Goal: Task Accomplishment & Management: Complete application form

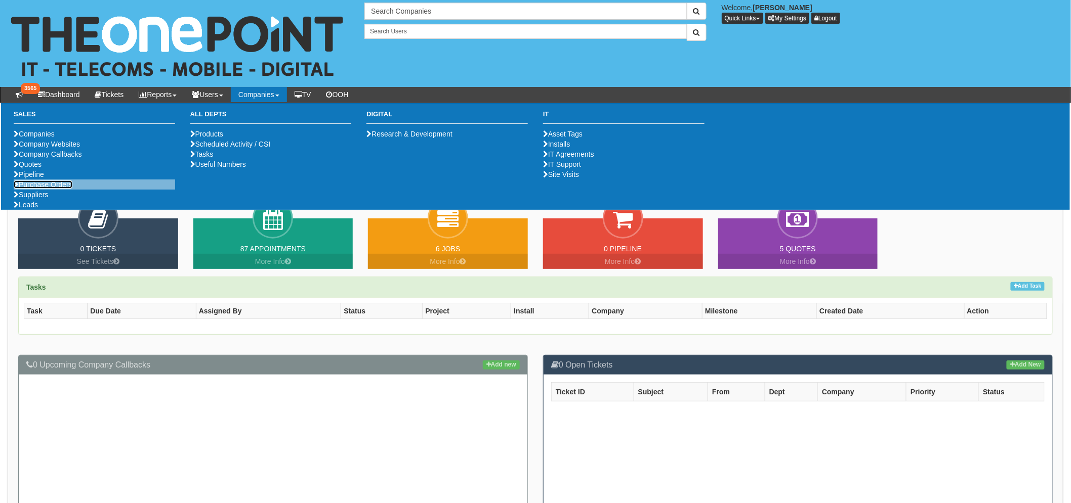
click at [58, 189] on link "Purchase Orders" at bounding box center [43, 185] width 59 height 8
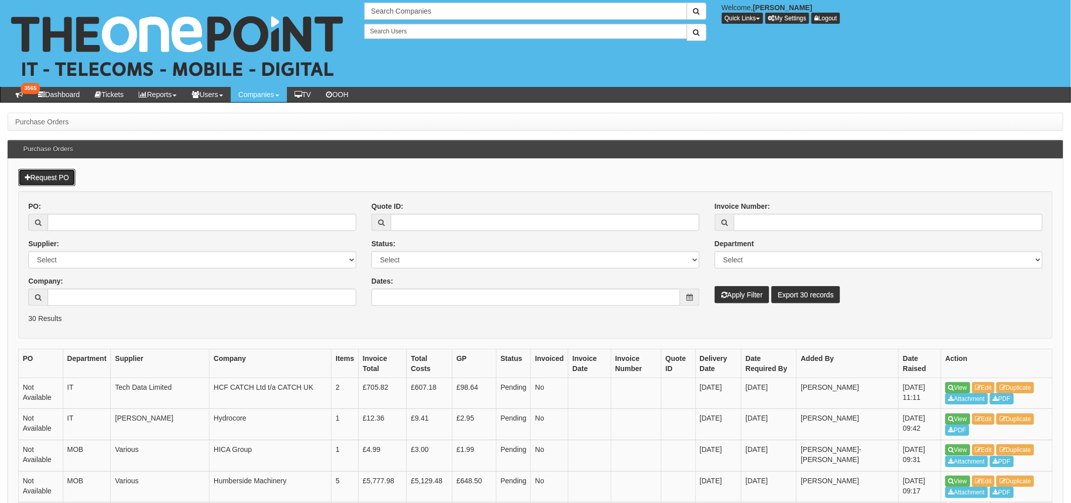
click at [53, 180] on link "Request PO" at bounding box center [46, 177] width 57 height 17
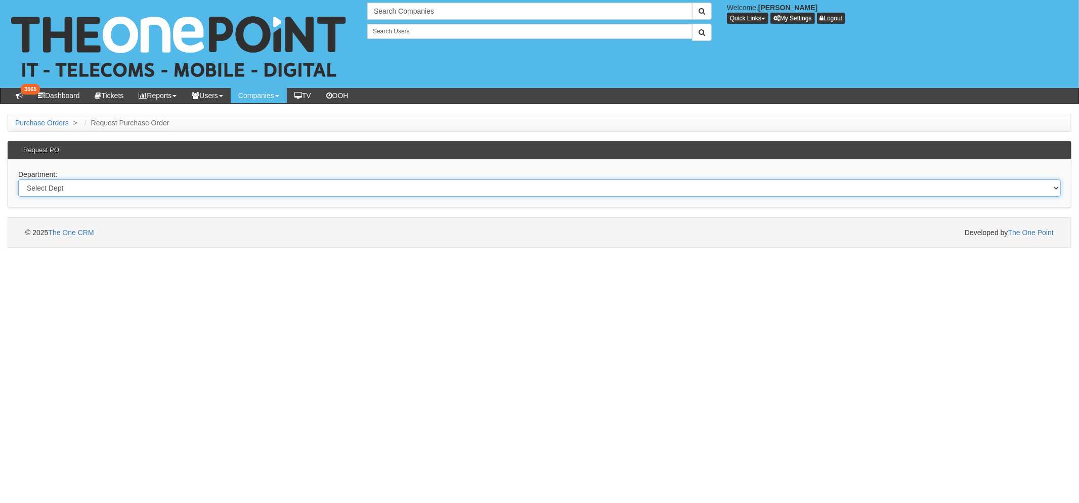
click at [59, 185] on select "Select Dept Digital Internal IT Mobiles Marketing Telecoms" at bounding box center [539, 188] width 1043 height 17
select select "?pipeID=&dept=INT"
click at [18, 180] on select "Select Dept Digital Internal IT Mobiles Marketing Telecoms" at bounding box center [539, 188] width 1043 height 17
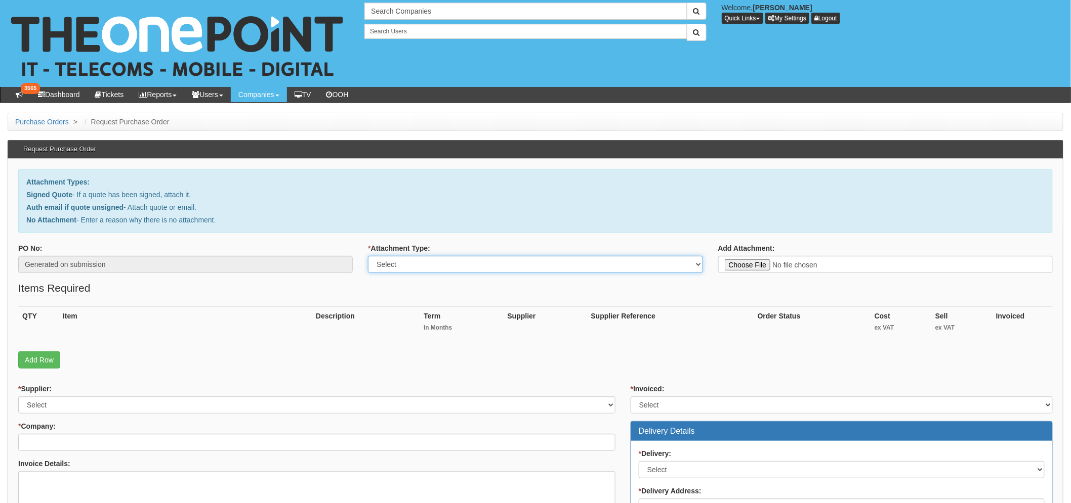
click at [438, 268] on select "Select Signed Quote Auth email with quote if unsigned No Attachment" at bounding box center [535, 264] width 334 height 17
select select "No Attachment"
click at [368, 256] on select "Select Signed Quote Auth email with quote if unsigned No Attachment" at bounding box center [535, 264] width 334 height 17
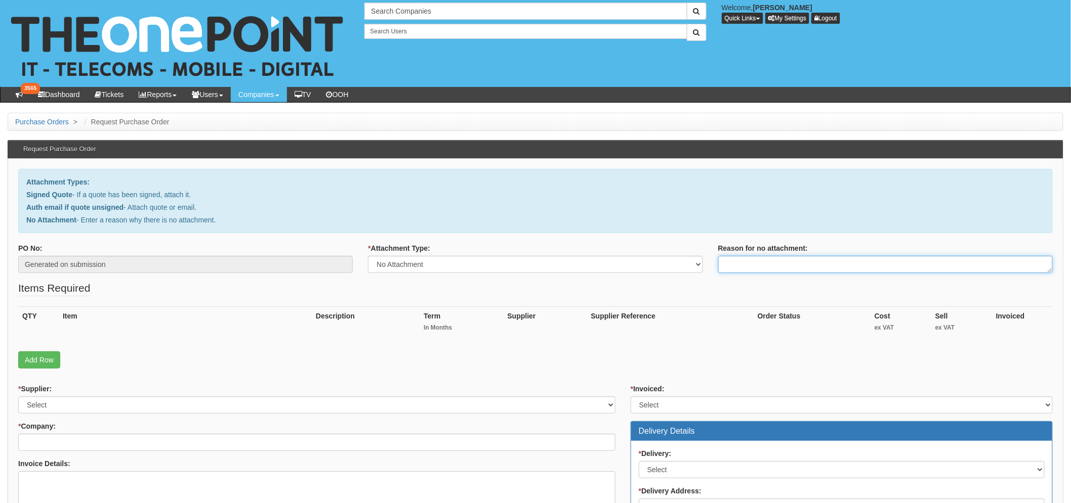
click at [811, 268] on textarea "Reason for no attachment:" at bounding box center [885, 264] width 334 height 17
type textarea "Additional/Replacement uniform"
click at [797, 280] on div "PO No: Generated on submission * Attachment Type: Select Signed Quote Auth emai…" at bounding box center [535, 261] width 1049 height 37
click at [35, 358] on link "Add Row" at bounding box center [39, 360] width 42 height 17
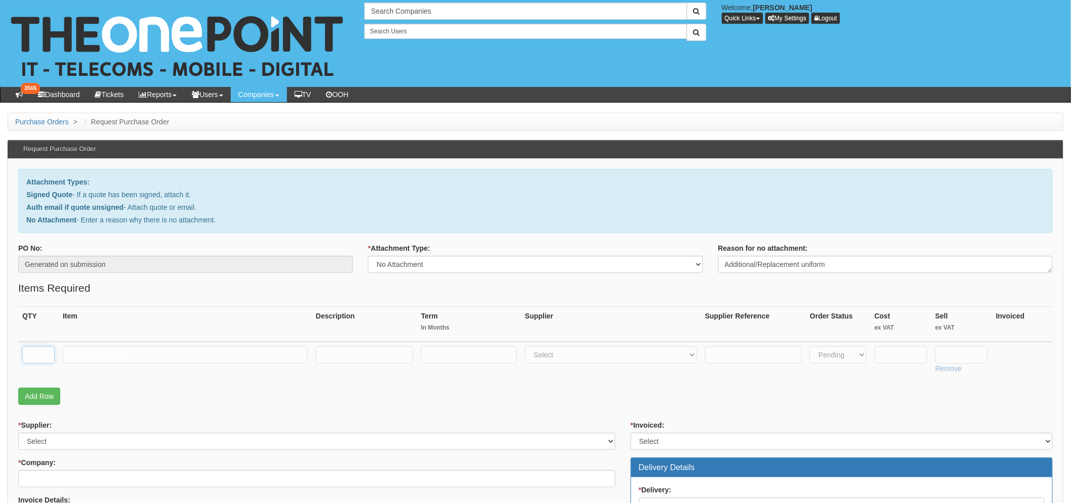
click at [36, 358] on input "text" at bounding box center [38, 355] width 32 height 17
type input "1"
click at [100, 355] on input "text" at bounding box center [185, 355] width 245 height 17
type input "XL Quarter Zip"
click at [32, 396] on link "Add Row" at bounding box center [39, 396] width 42 height 17
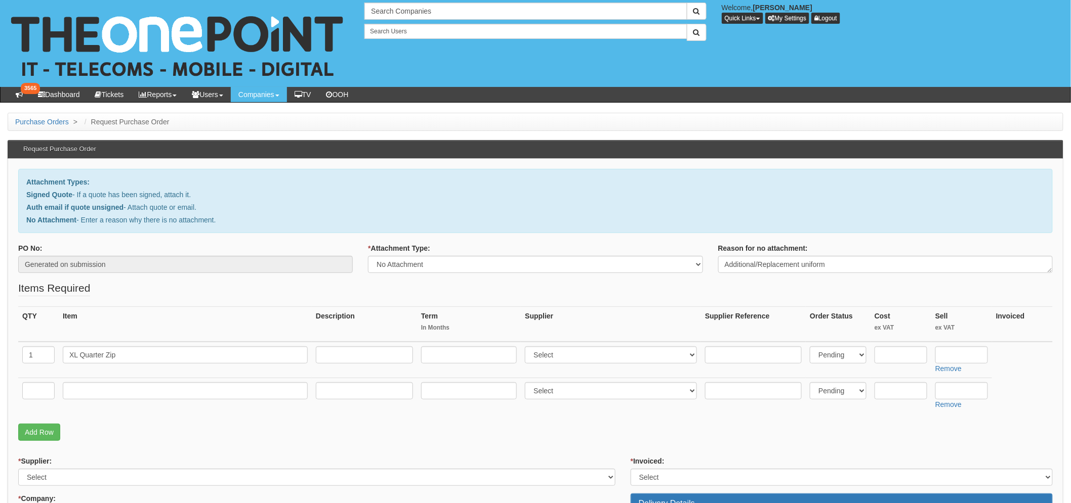
click at [30, 442] on fieldset "Items Required QTY Item Description Term In Months Supplier Supplier Reference …" at bounding box center [535, 363] width 1034 height 165
click at [37, 392] on input "text" at bounding box center [38, 391] width 32 height 17
click at [38, 428] on link "Add Row" at bounding box center [39, 432] width 42 height 17
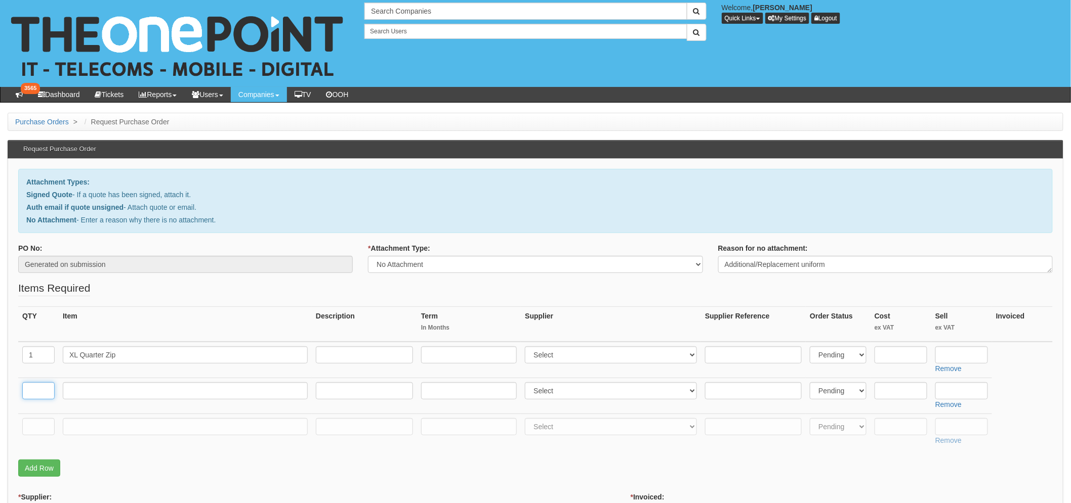
click at [42, 388] on input "text" at bounding box center [38, 391] width 32 height 17
type input "3"
click at [30, 432] on input "text" at bounding box center [38, 426] width 32 height 17
type input "3"
click at [109, 392] on input "text" at bounding box center [185, 391] width 245 height 17
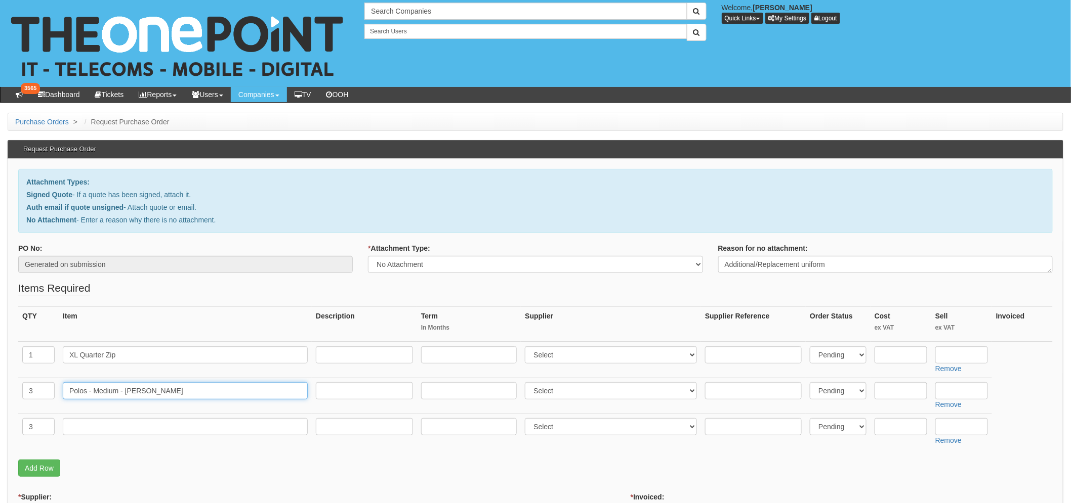
type input "Polos - Medium - Connor W"
click at [107, 428] on input "text" at bounding box center [185, 426] width 245 height 17
type input "#"
type input "Polos - Large - Jordan R"
click at [902, 355] on input "text" at bounding box center [900, 355] width 53 height 17
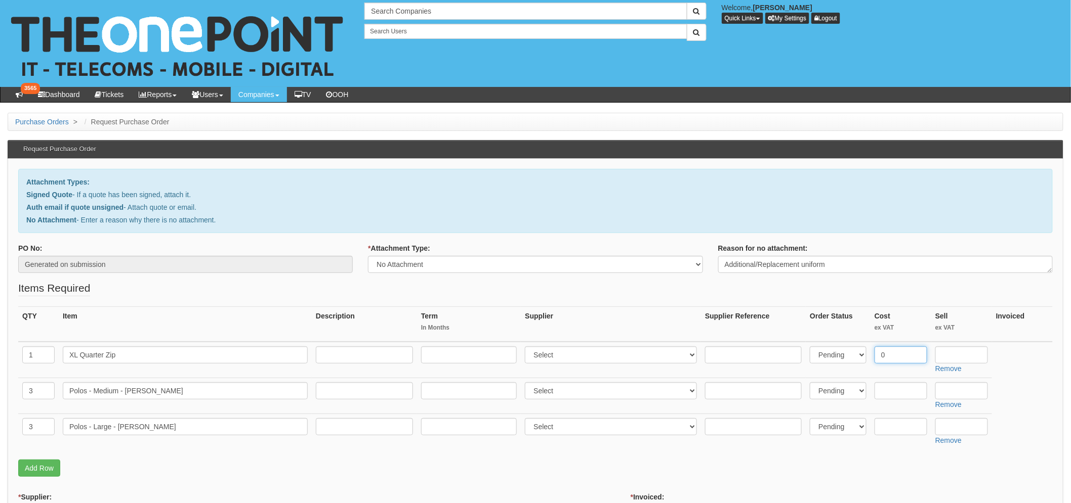
type input "0"
click at [943, 348] on input "0" at bounding box center [961, 355] width 53 height 17
type input "0"
click at [888, 387] on input "text" at bounding box center [900, 391] width 53 height 17
type input "0"
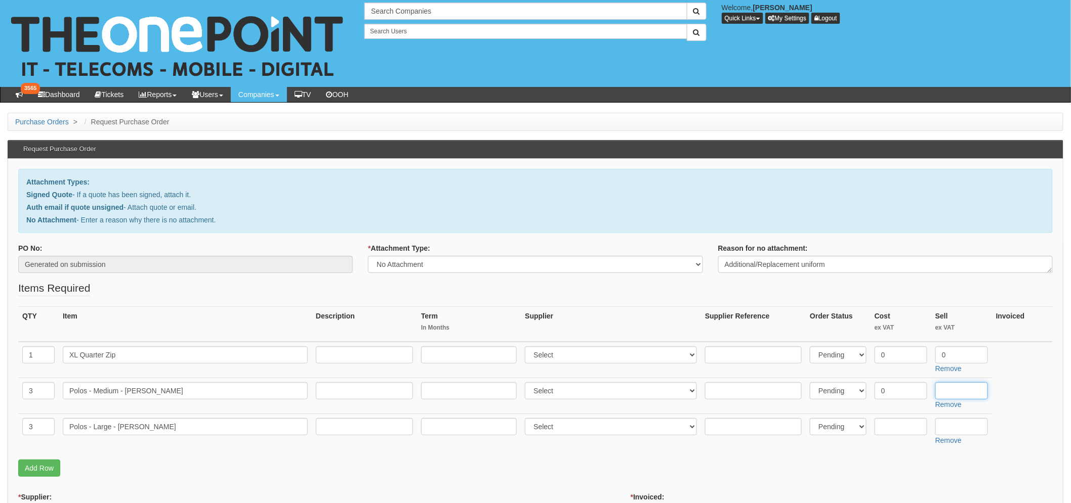
click at [968, 389] on input "text" at bounding box center [961, 391] width 53 height 17
type input "0"
click at [918, 429] on input "text" at bounding box center [900, 426] width 53 height 17
type input "0"
click at [952, 426] on input "0" at bounding box center [961, 426] width 53 height 17
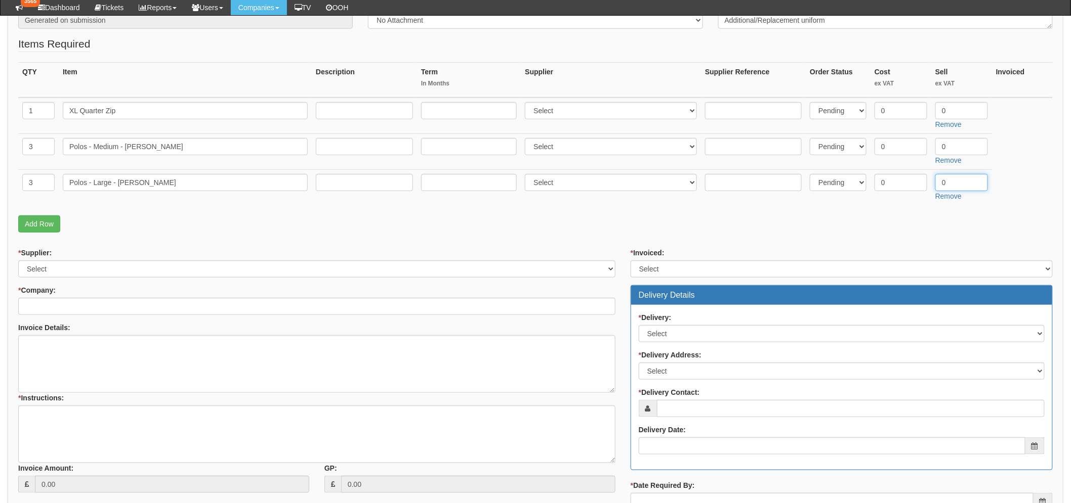
scroll to position [225, 0]
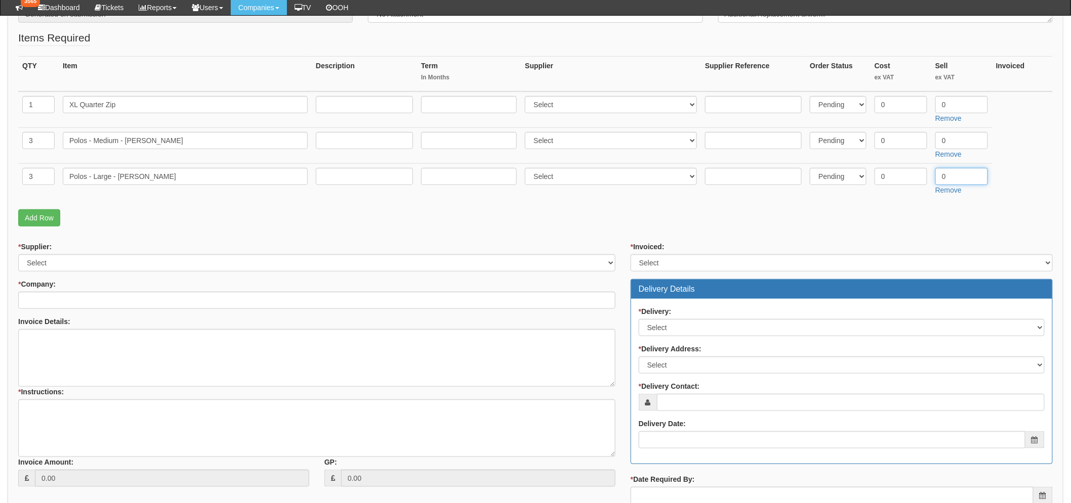
type input "0"
click at [108, 263] on select "Select 123 REG.co.uk 1Password 3 4Gon AA Jones Electric Ltd Abzorb Access Group…" at bounding box center [316, 263] width 597 height 17
select select "73"
click at [18, 255] on select "Select 123 REG.co.uk 1Password 3 4Gon AA Jones Electric Ltd Abzorb Access Group…" at bounding box center [316, 263] width 597 height 17
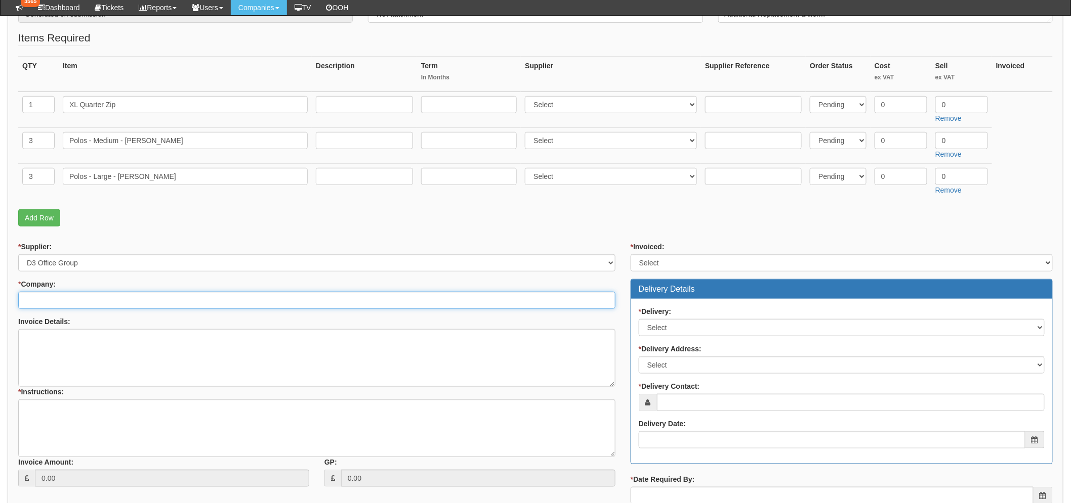
click at [67, 294] on input "* Company:" at bounding box center [316, 300] width 597 height 17
click at [50, 301] on input "the one oint" at bounding box center [316, 300] width 597 height 17
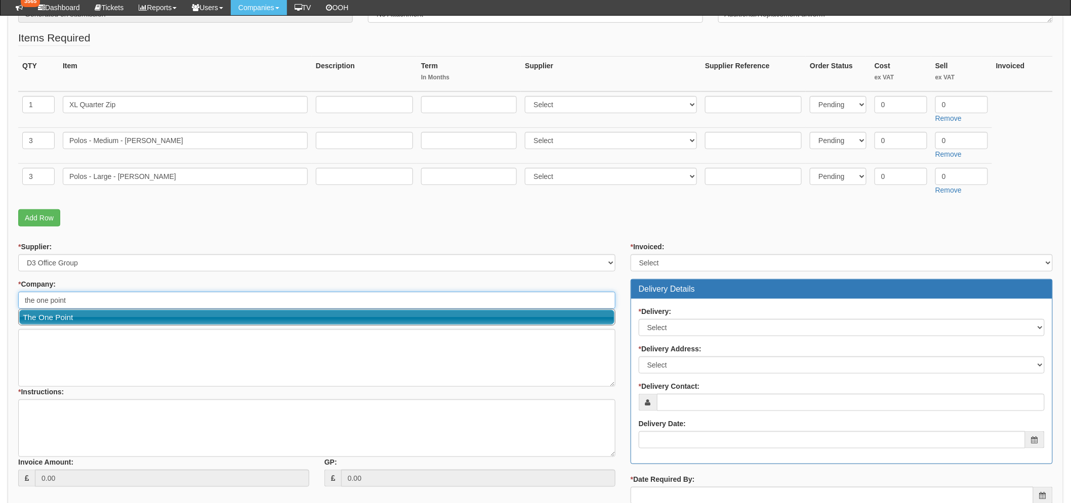
click at [78, 321] on link "The One Point" at bounding box center [316, 317] width 595 height 15
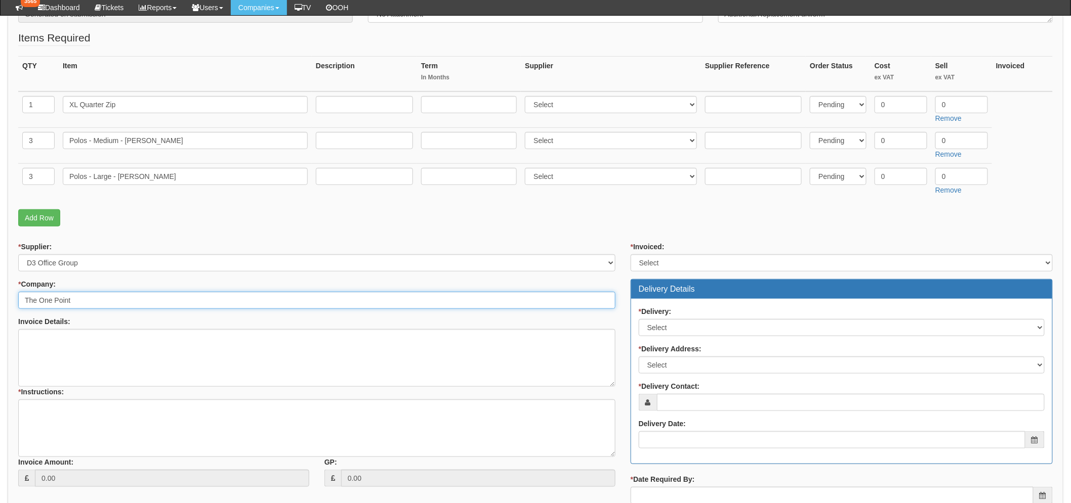
type input "The One Point"
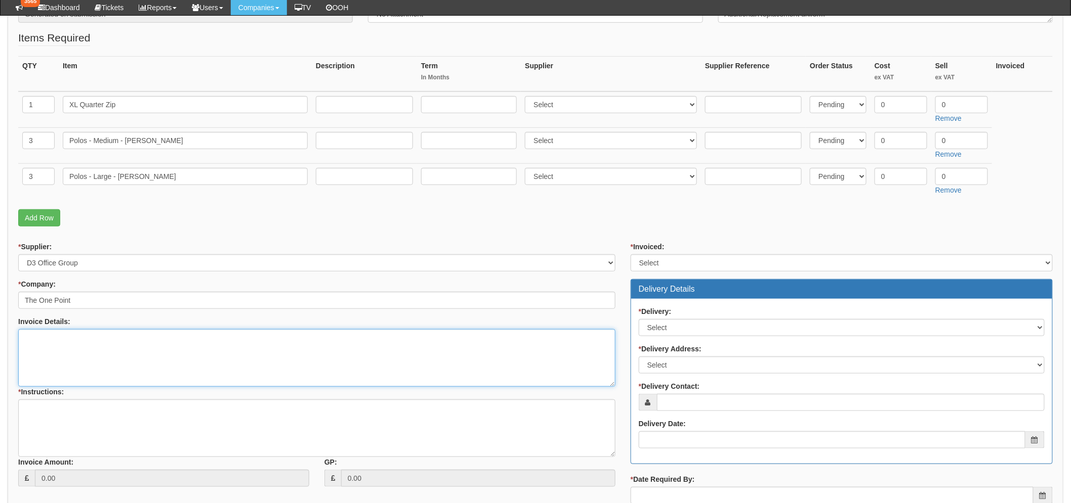
click at [80, 334] on textarea "Invoice Details:" at bounding box center [316, 358] width 597 height 58
click at [101, 335] on textarea "Invoice Details:" at bounding box center [316, 358] width 597 height 58
type textarea "Replacement Uniform"
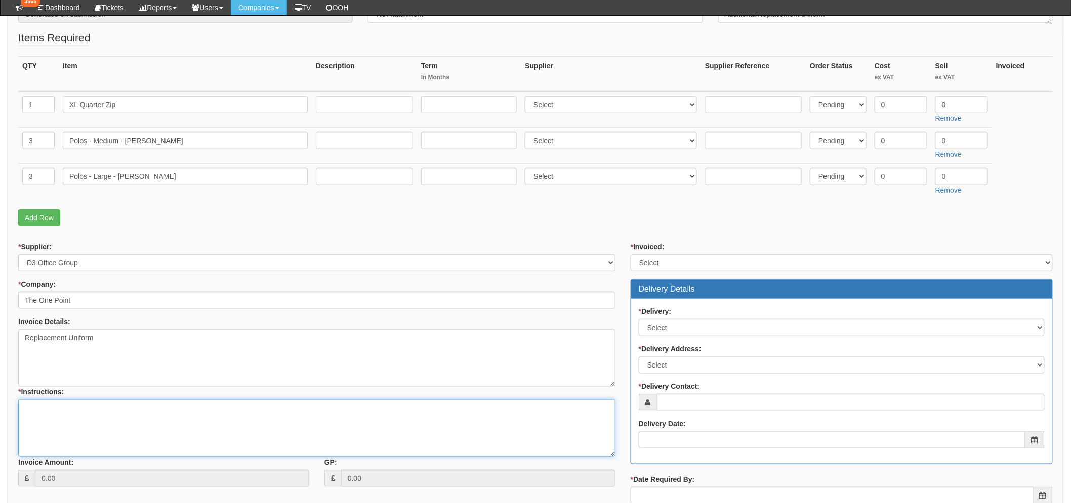
click at [92, 412] on textarea "* Instructions:" at bounding box center [316, 429] width 597 height 58
type textarea "O"
type textarea "Please advise DT when this has arrived."
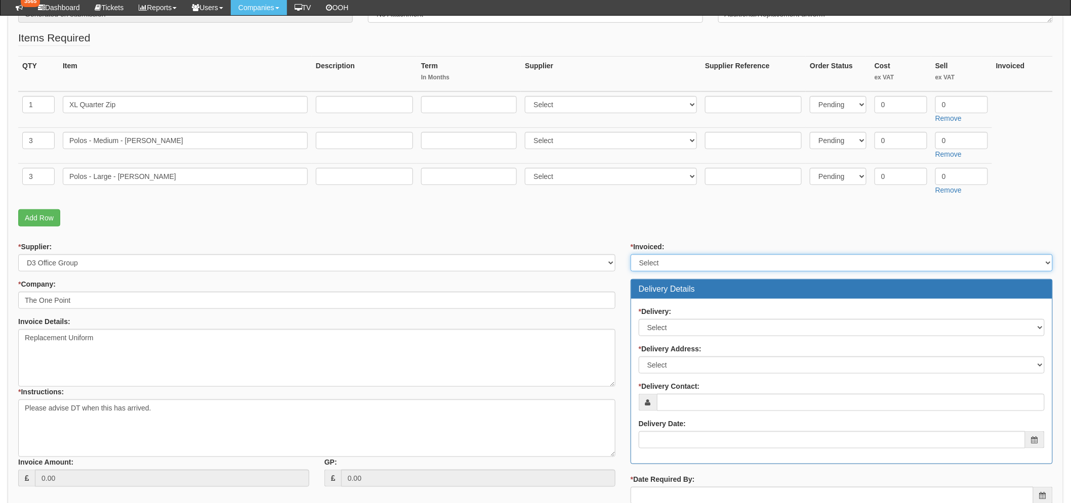
click at [677, 258] on select "Select Yes No N/A STB (part of order)" at bounding box center [842, 263] width 422 height 17
select select "3"
click at [631, 255] on select "Select Yes No N/A STB (part of order)" at bounding box center [842, 263] width 422 height 17
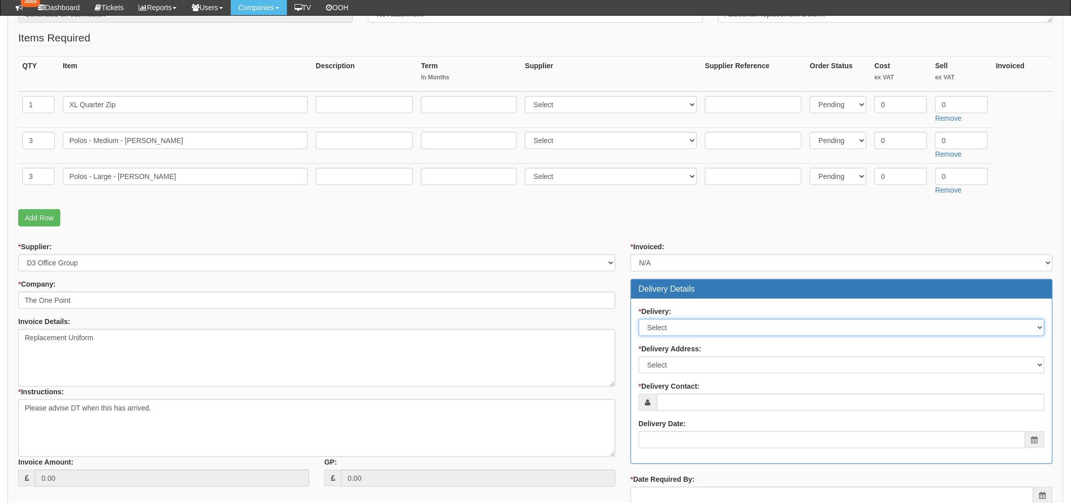
click at [663, 333] on select "Select No Not Applicable Yes" at bounding box center [842, 327] width 406 height 17
select select "3"
click at [639, 319] on select "Select No Not Applicable Yes" at bounding box center [842, 327] width 406 height 17
click at [658, 356] on div "* Delivery Address: Select Not Applicable Main Address - HU13 0GD The View - HU…" at bounding box center [842, 359] width 406 height 30
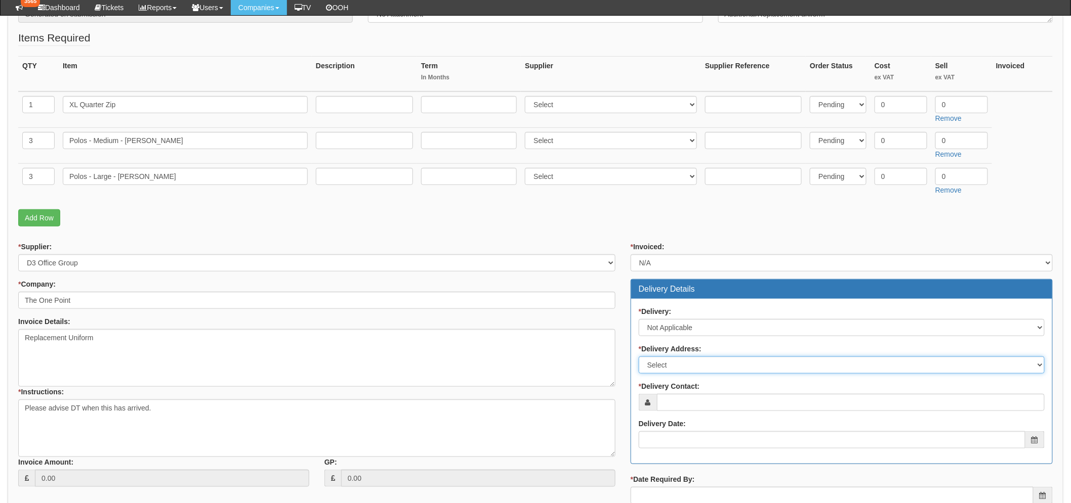
drag, startPoint x: 658, startPoint y: 363, endPoint x: 659, endPoint y: 371, distance: 7.6
click at [658, 363] on select "Select Not Applicable Main Address - HU13 0GD The View - HU13 0GD Other" at bounding box center [842, 365] width 406 height 17
select select "company_main_address"
click at [639, 357] on select "Select Not Applicable Main Address - HU13 0GD The View - HU13 0GD Other" at bounding box center [842, 365] width 406 height 17
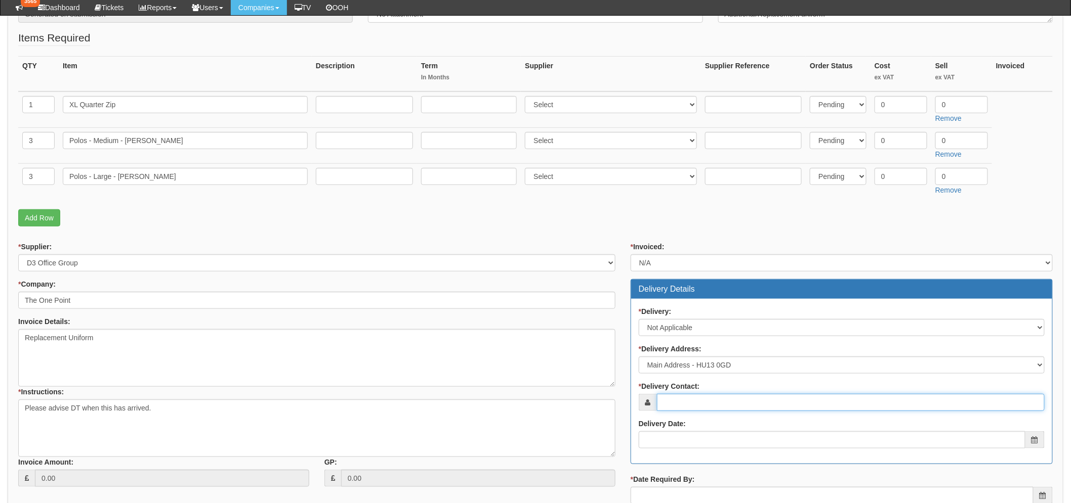
click at [674, 398] on input "* Delivery Contact:" at bounding box center [851, 402] width 388 height 17
type input "[PERSON_NAME]"
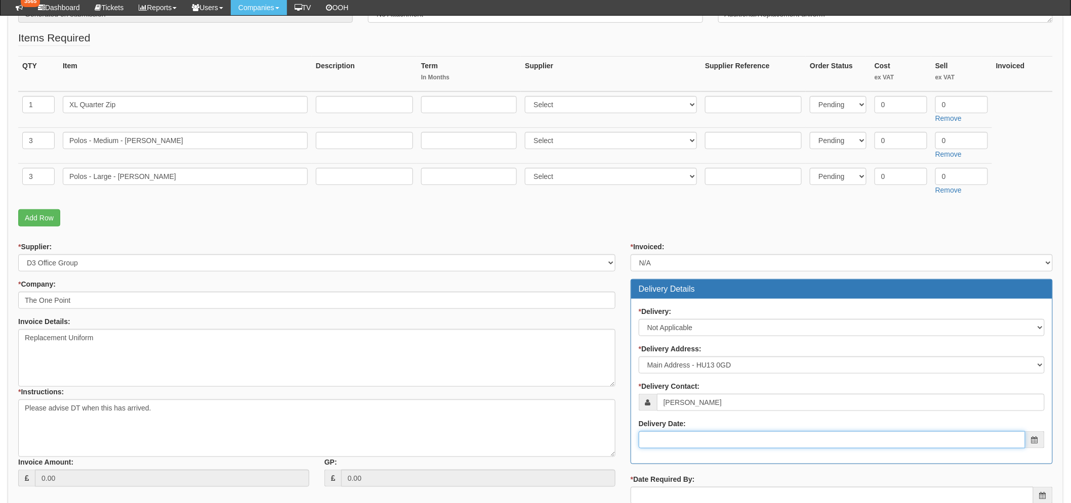
click at [684, 441] on input "Delivery Date:" at bounding box center [832, 440] width 387 height 17
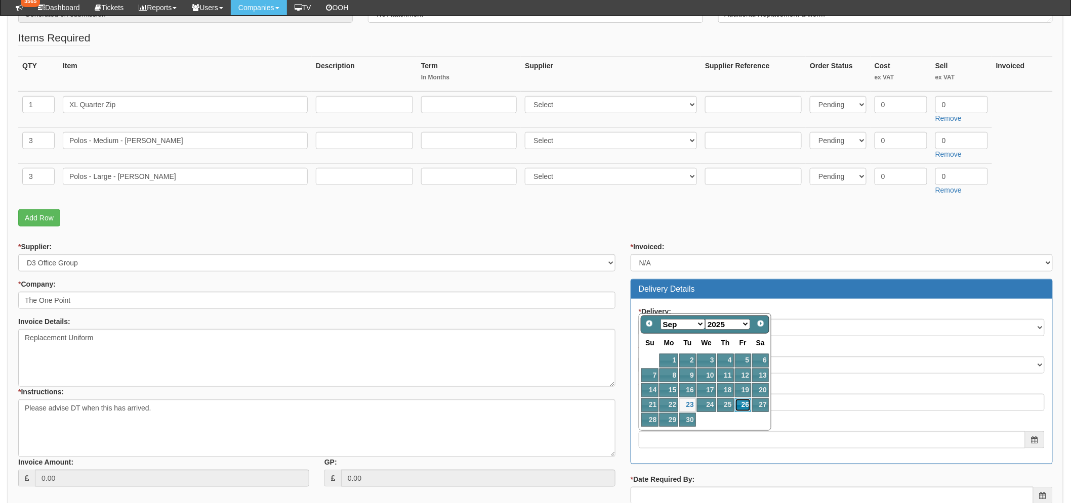
click at [739, 406] on link "26" at bounding box center [743, 406] width 16 height 14
type input "2025-09-26"
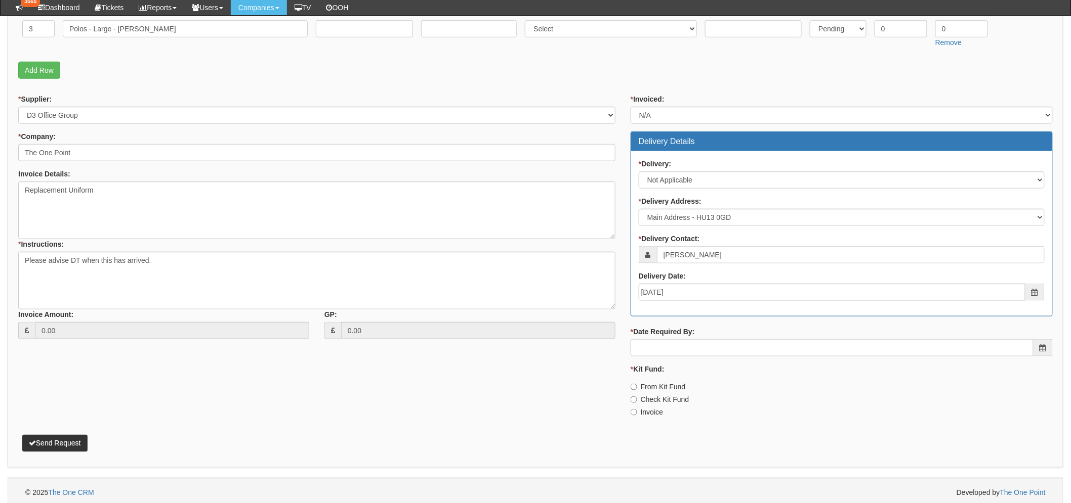
scroll to position [377, 0]
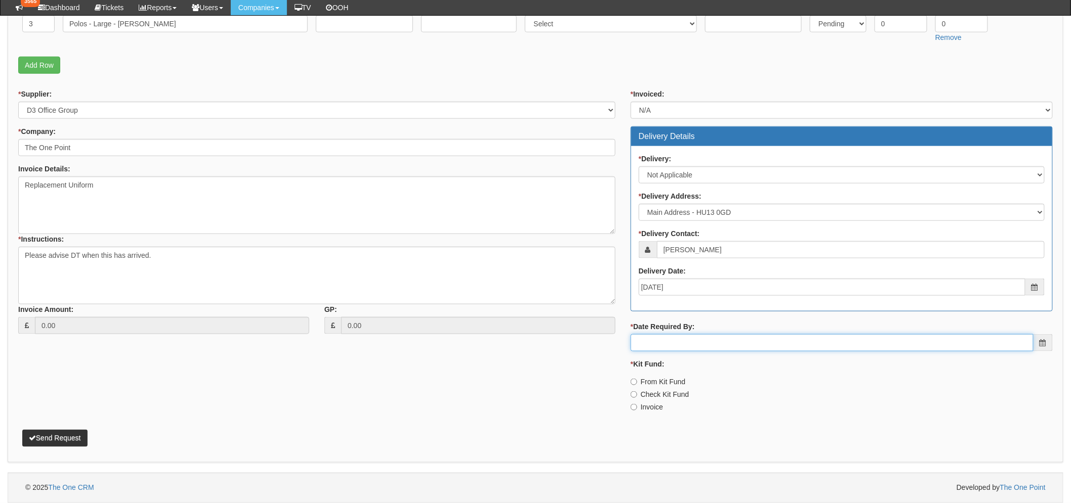
click at [655, 339] on input "* Date Required By:" at bounding box center [832, 342] width 403 height 17
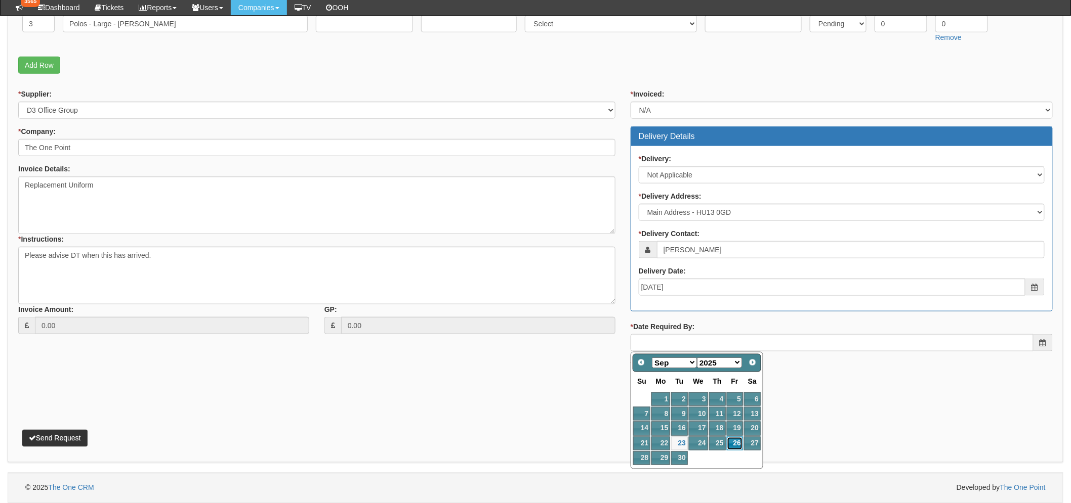
click at [735, 438] on link "26" at bounding box center [735, 444] width 16 height 14
type input "2025-09-26"
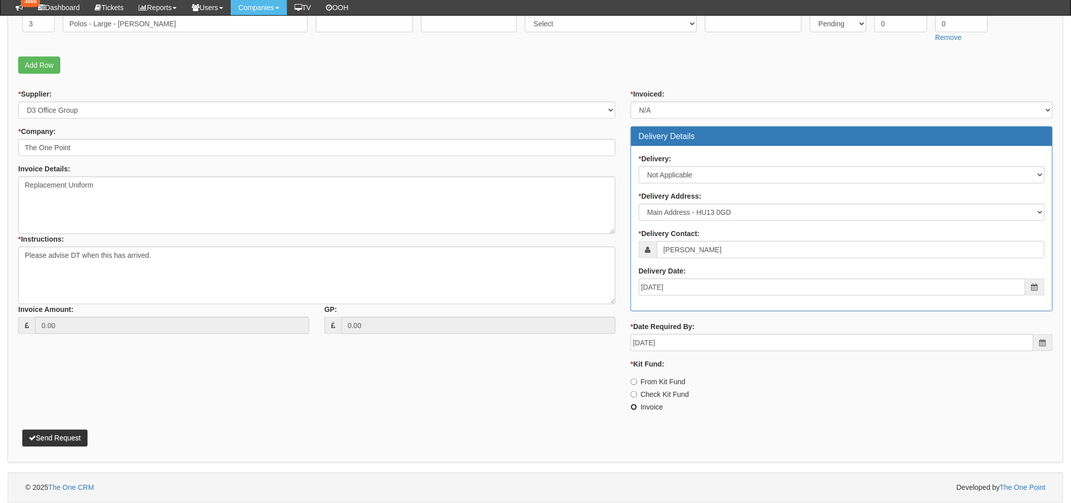
click at [634, 407] on input "Invoice" at bounding box center [634, 407] width 7 height 7
radio input "true"
click at [72, 437] on button "Send Request" at bounding box center [54, 438] width 65 height 17
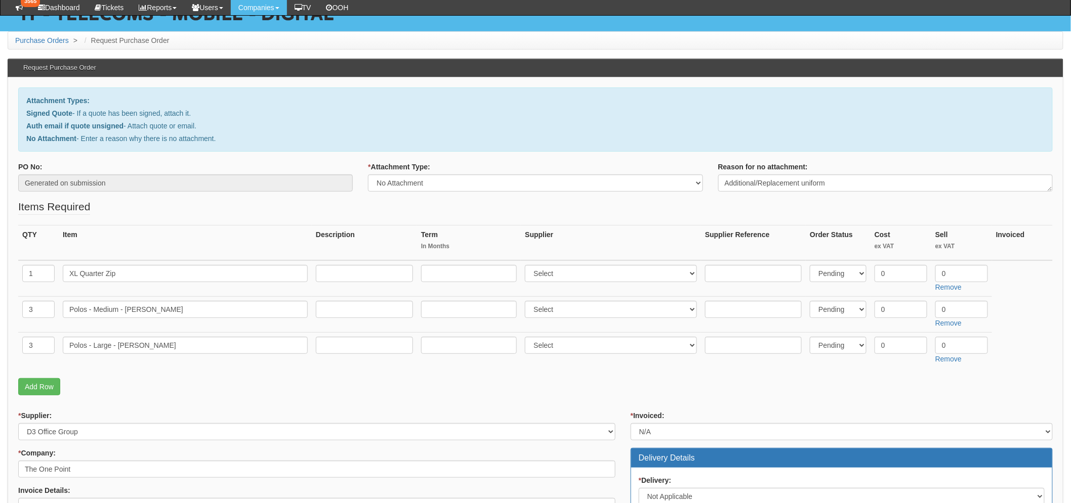
scroll to position [0, 0]
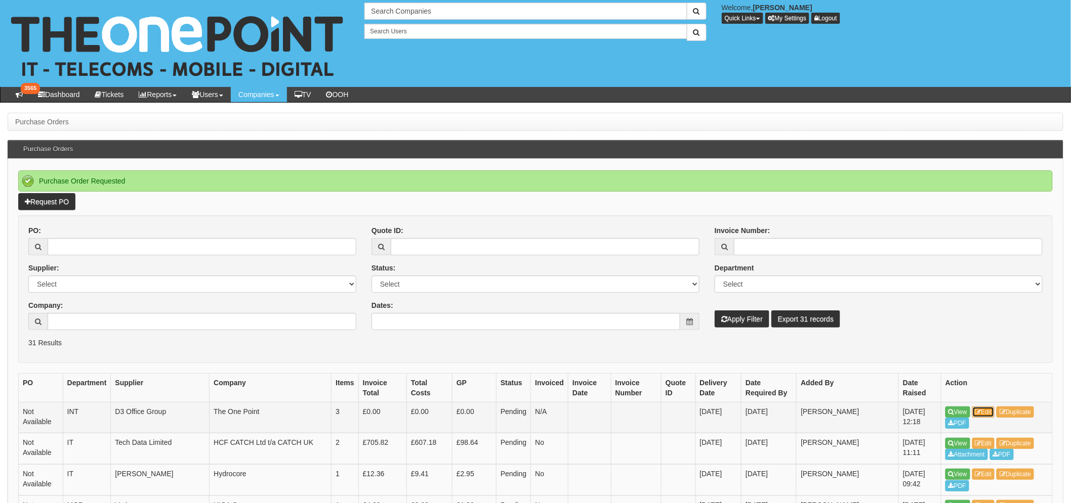
click at [993, 408] on link "Edit" at bounding box center [983, 412] width 23 height 11
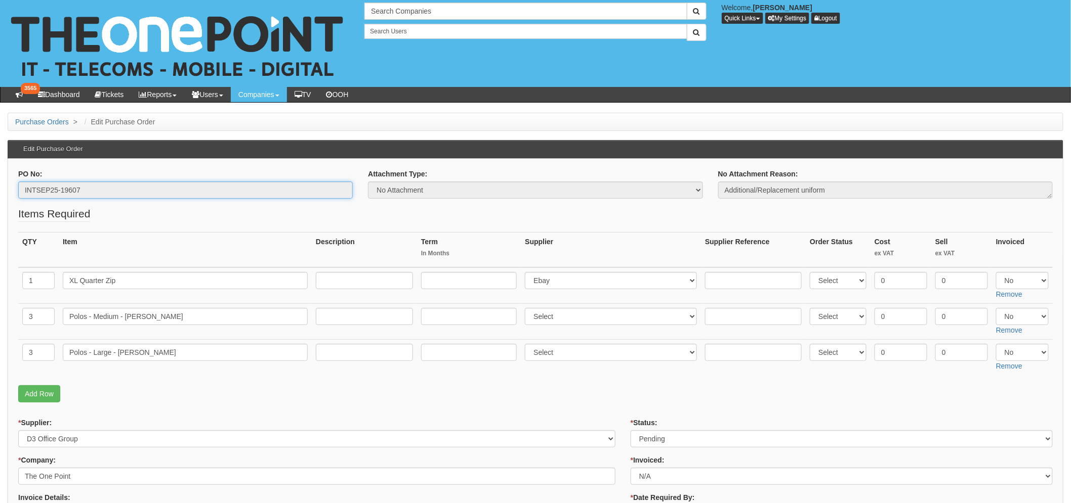
click at [63, 186] on input "INTSEP25-19607" at bounding box center [185, 190] width 334 height 17
click at [151, 284] on input "XL Quarter Zip" at bounding box center [185, 280] width 245 height 17
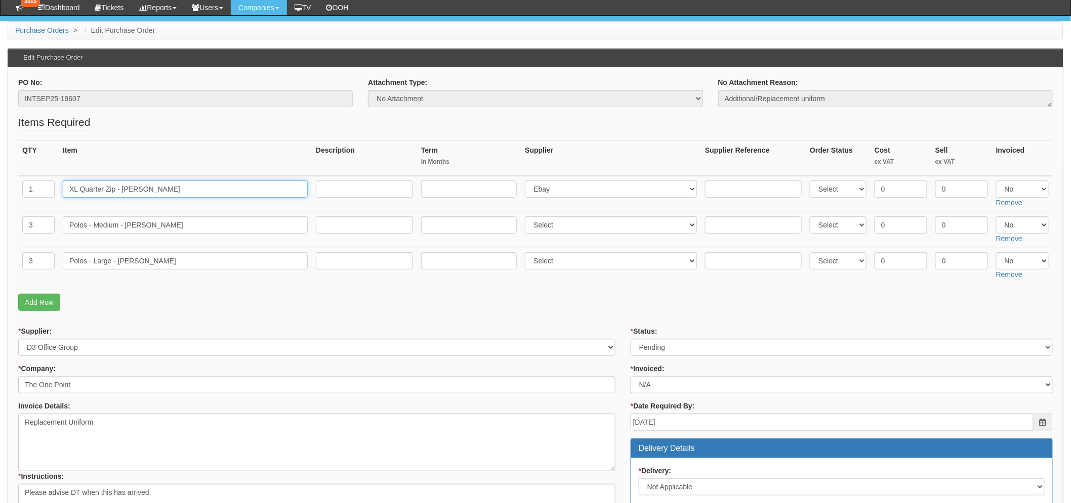
scroll to position [169, 0]
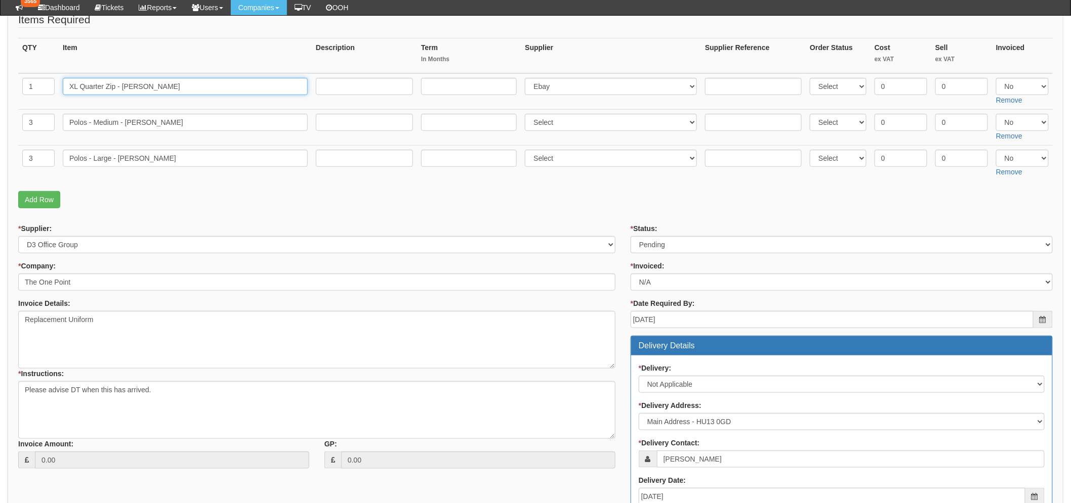
type input "XL Quarter Zip - Oli Cook"
click at [646, 242] on select "Select Approved Completed Delivered Invoiced Ordered Ordered to site Part Order…" at bounding box center [842, 244] width 422 height 17
select select "8"
click at [631, 236] on select "Select Approved Completed Delivered Invoiced Ordered Ordered to site Part Order…" at bounding box center [842, 244] width 422 height 17
click at [559, 204] on p "Add Row" at bounding box center [535, 199] width 1034 height 17
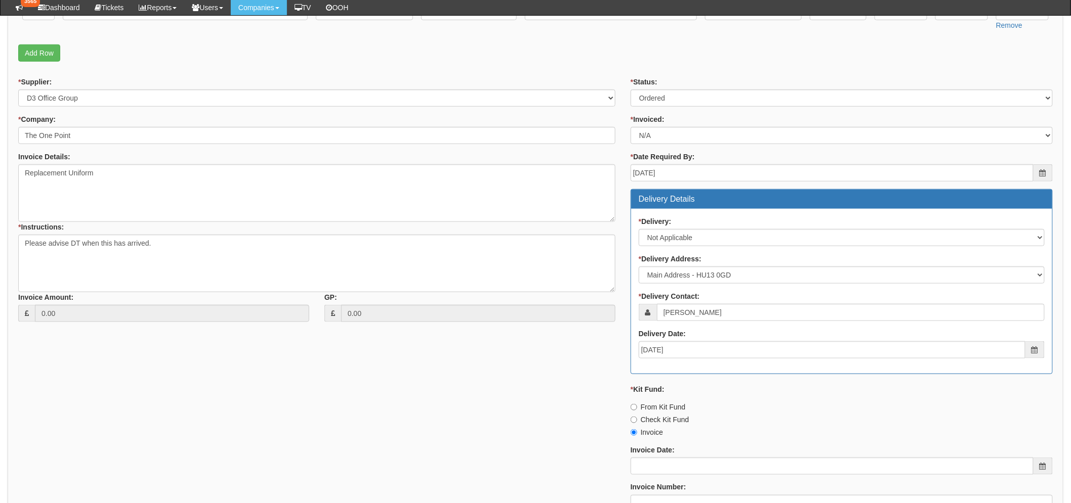
scroll to position [479, 0]
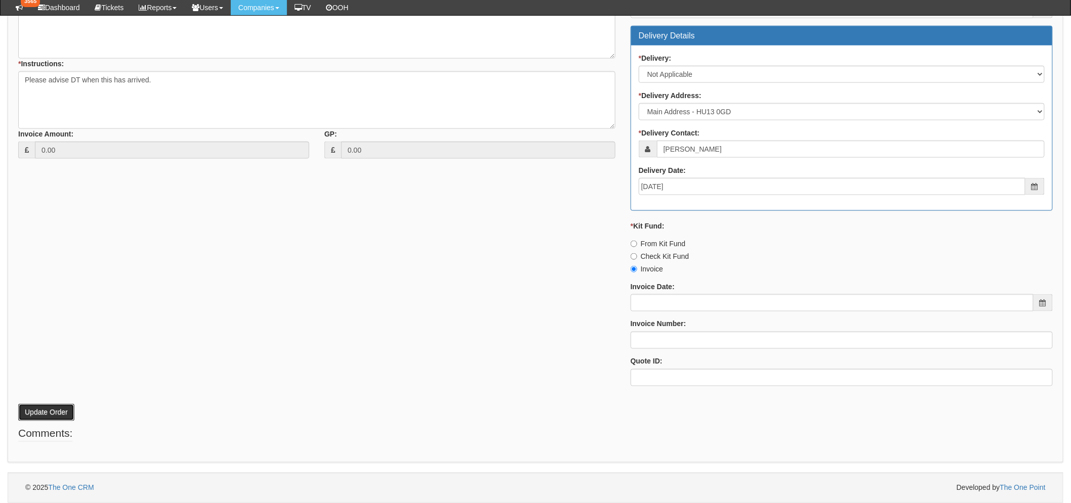
click at [68, 419] on button "Update Order" at bounding box center [46, 412] width 56 height 17
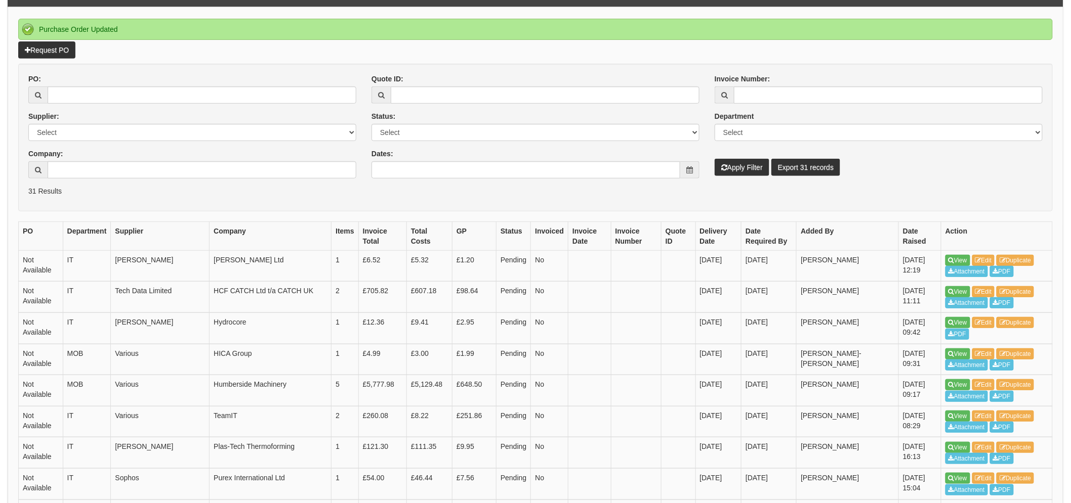
scroll to position [169, 0]
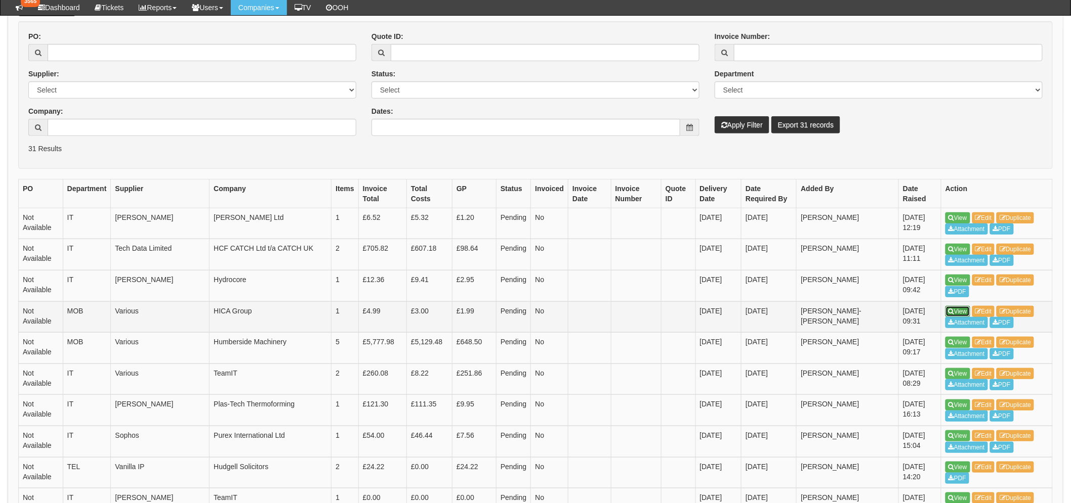
click at [954, 309] on link "View" at bounding box center [957, 311] width 25 height 11
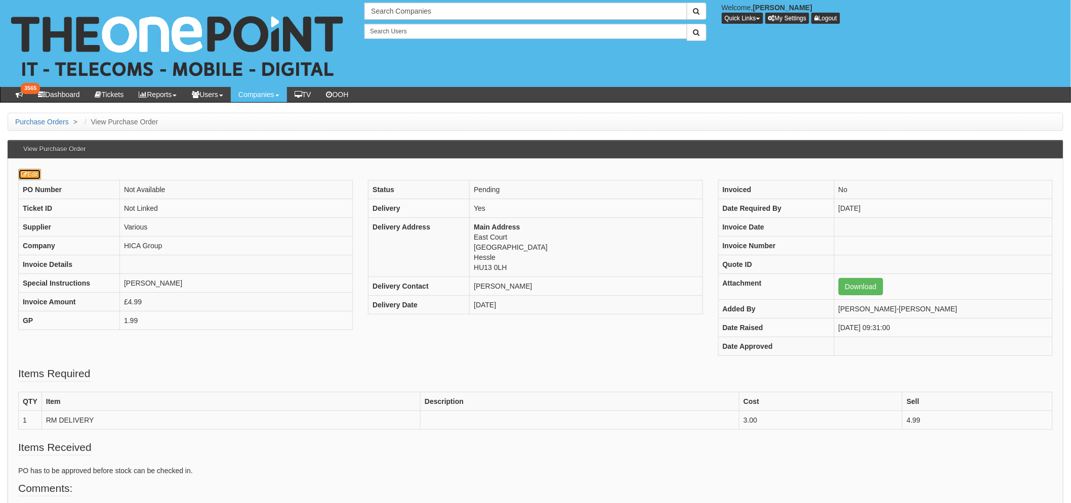
click at [32, 171] on link "Edit" at bounding box center [29, 174] width 23 height 11
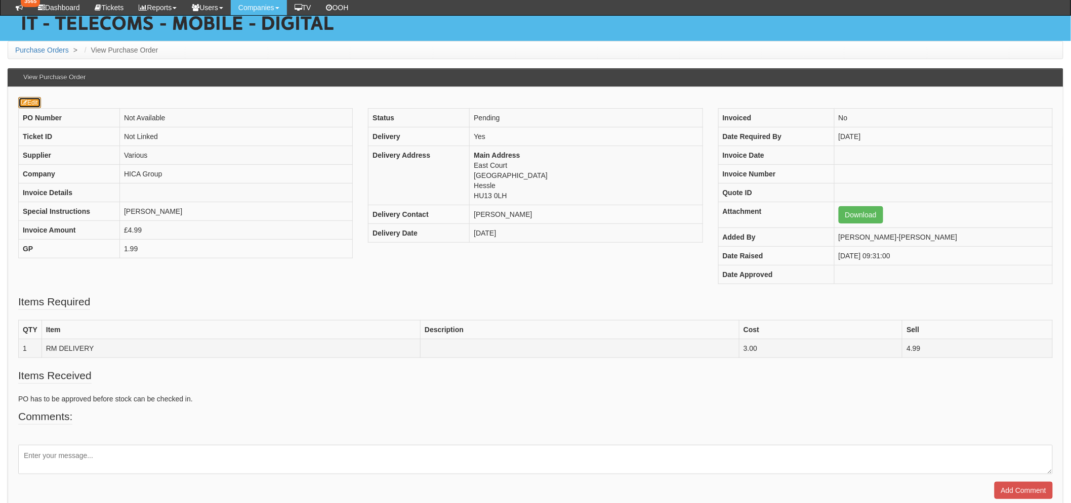
scroll to position [94, 0]
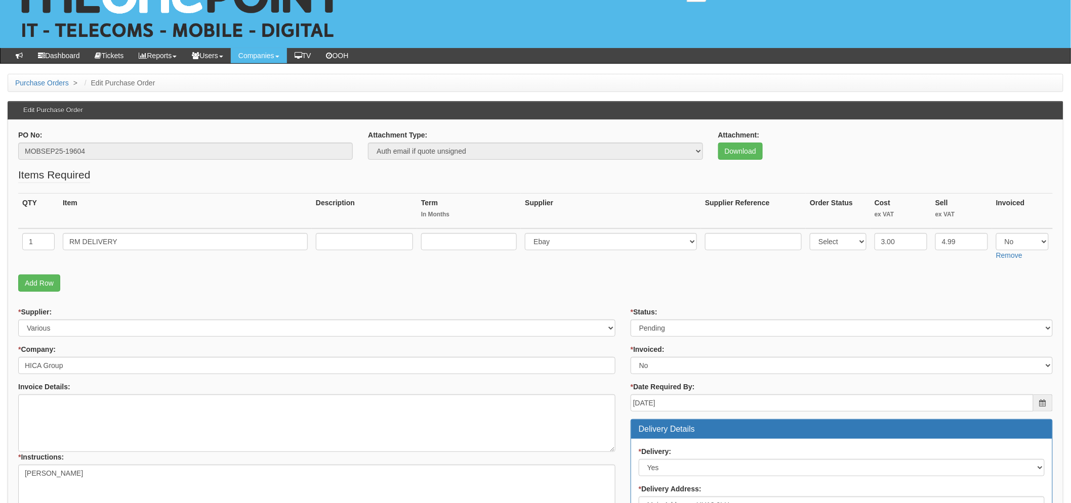
scroll to position [56, 0]
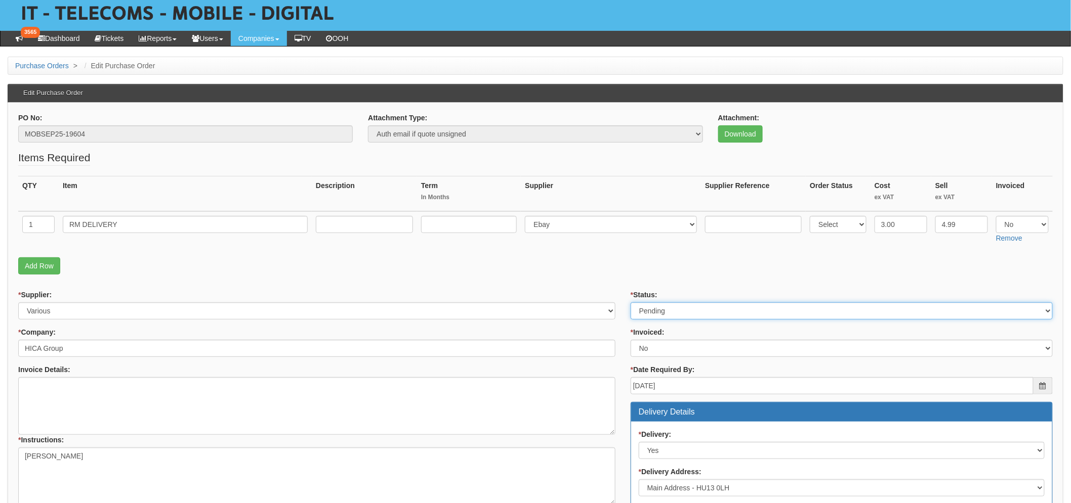
click at [668, 308] on select "Select Approved Completed Delivered Invoiced Ordered Ordered to site Part Order…" at bounding box center [842, 311] width 422 height 17
select select "2"
click at [631, 303] on select "Select Approved Completed Delivered Invoiced Ordered Ordered to site Part Order…" at bounding box center [842, 311] width 422 height 17
click at [603, 262] on p "Add Row" at bounding box center [535, 266] width 1034 height 17
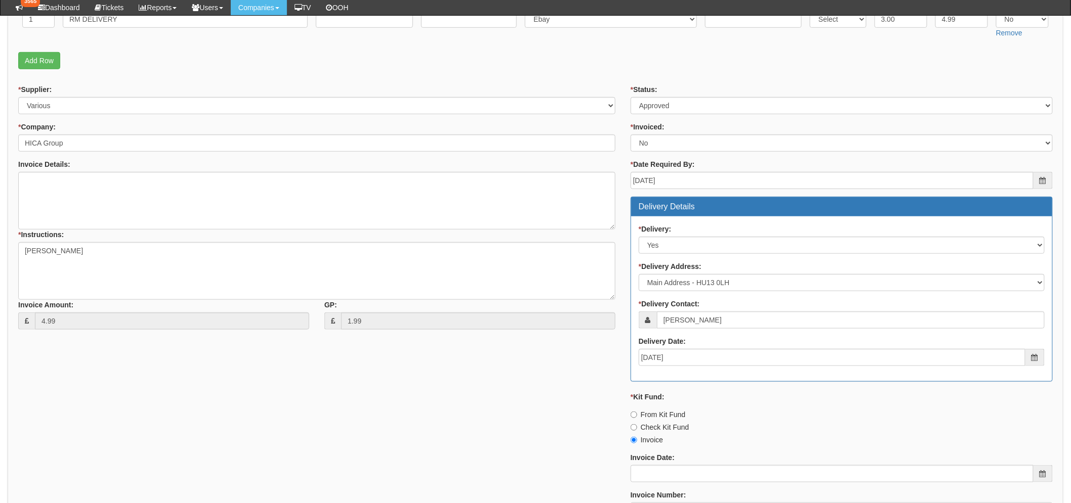
scroll to position [393, 0]
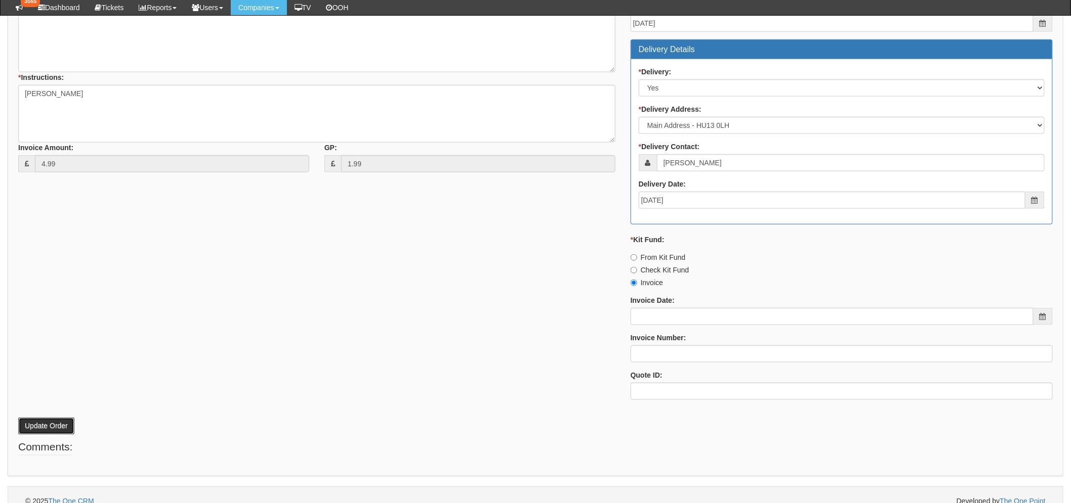
click at [36, 428] on button "Update Order" at bounding box center [46, 426] width 56 height 17
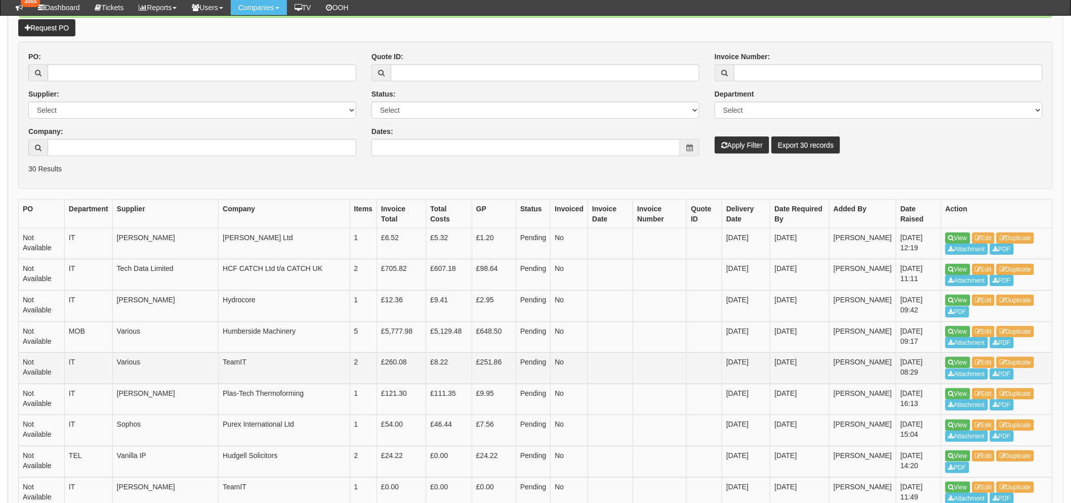
scroll to position [169, 0]
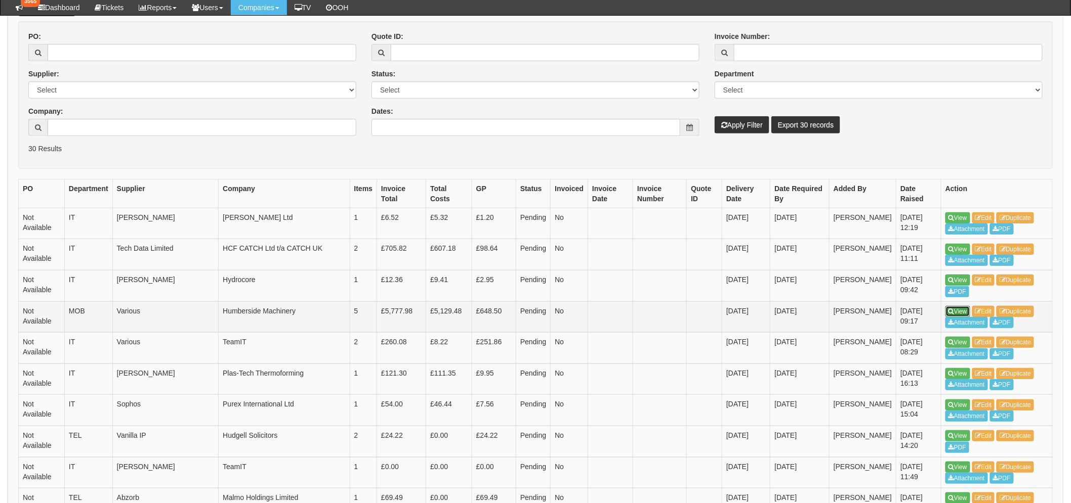
click at [949, 310] on icon at bounding box center [951, 312] width 6 height 6
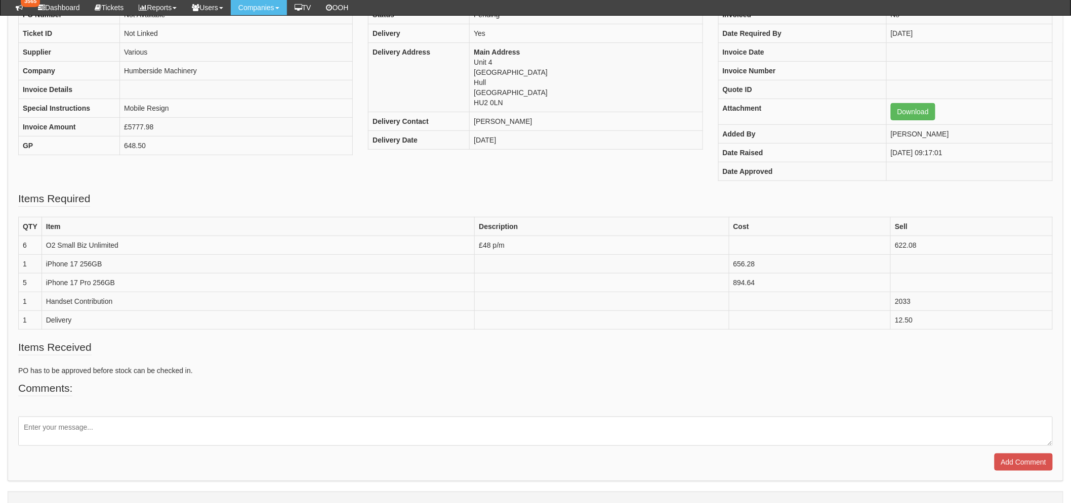
scroll to position [169, 0]
